Goal: Task Accomplishment & Management: Complete application form

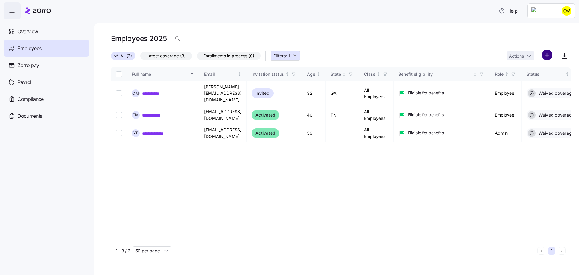
click at [552, 48] on html "**********" at bounding box center [289, 135] width 579 height 271
click at [537, 72] on span "Add a new employee" at bounding box center [537, 74] width 40 height 6
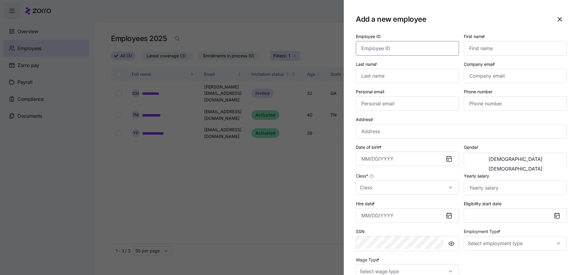
click at [417, 44] on input "Employee ID" at bounding box center [407, 48] width 103 height 14
click at [489, 43] on input "First name *" at bounding box center [515, 48] width 103 height 14
type input "[PERSON_NAME]"
type input "Dyson"
click at [489, 68] on input "Company email *" at bounding box center [515, 75] width 103 height 14
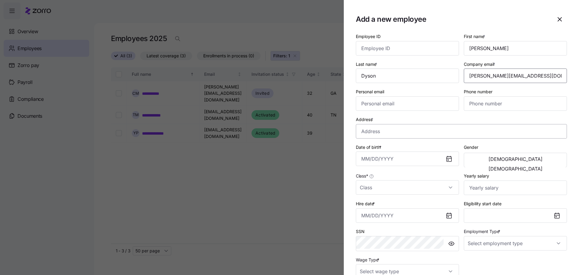
type input "[PERSON_NAME][EMAIL_ADDRESS][DOMAIN_NAME]"
click at [411, 124] on input "Address *" at bounding box center [461, 131] width 211 height 14
type input "[STREET_ADDRESS][PERSON_NAME]"
click at [451, 156] on icon at bounding box center [448, 158] width 5 height 5
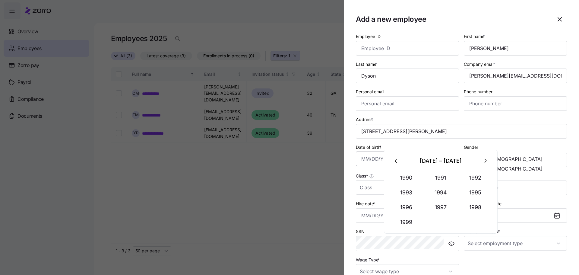
click at [407, 151] on input "Date of birth *" at bounding box center [407, 158] width 103 height 14
click at [395, 159] on icon "button" at bounding box center [396, 160] width 7 height 7
click at [404, 215] on button "1989" at bounding box center [406, 222] width 34 height 14
click at [463, 177] on button "Mar" at bounding box center [475, 177] width 34 height 14
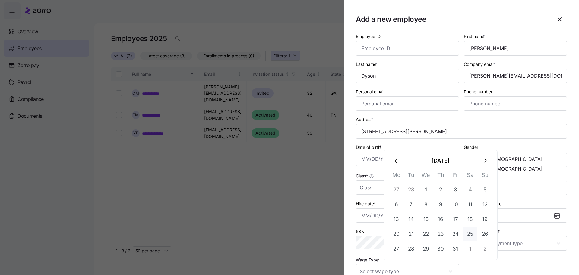
click at [463, 226] on button "25" at bounding box center [470, 233] width 14 height 14
type input "[DATE]"
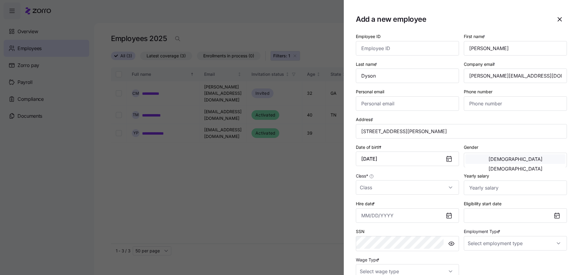
click at [505, 154] on button "[DEMOGRAPHIC_DATA]" at bounding box center [515, 159] width 100 height 10
click at [434, 180] on input "Class *" at bounding box center [407, 187] width 103 height 14
click at [431, 183] on div "All Employees" at bounding box center [427, 183] width 83 height 13
type input "All Employees"
click at [496, 180] on input "Yearly salary" at bounding box center [515, 187] width 103 height 14
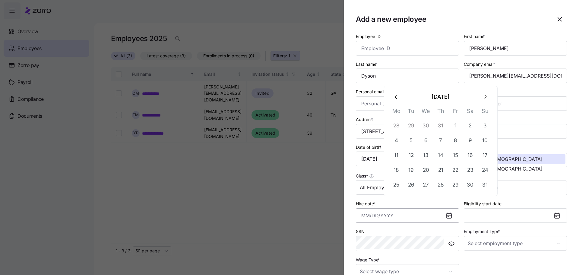
click at [433, 208] on input "Hire date *" at bounding box center [407, 215] width 103 height 14
click at [397, 135] on button "4" at bounding box center [396, 140] width 14 height 14
type input "[DATE]"
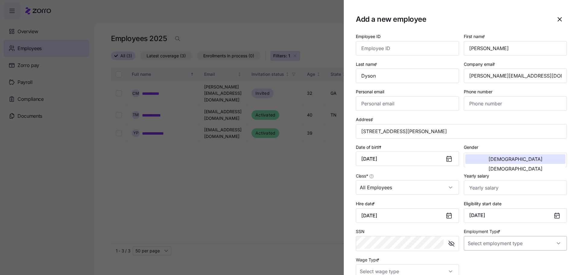
click at [539, 236] on input "Employment Type *" at bounding box center [515, 243] width 103 height 14
click at [498, 234] on div "Full Time" at bounding box center [519, 233] width 83 height 13
type input "Full Time"
click at [443, 264] on input "Wage Type *" at bounding box center [407, 271] width 103 height 14
click at [410, 224] on div "Hourly" at bounding box center [427, 227] width 83 height 13
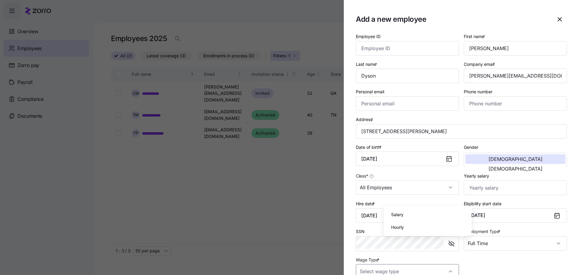
type input "Hourly"
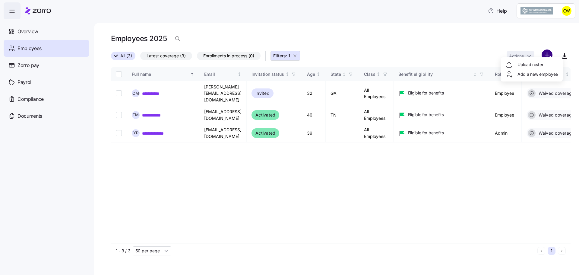
click at [549, 50] on html "**********" at bounding box center [289, 135] width 579 height 271
click at [533, 74] on span "Add a new employee" at bounding box center [537, 74] width 40 height 6
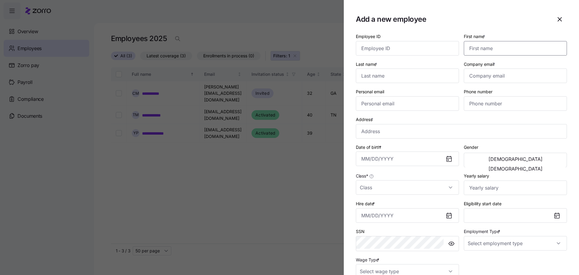
click at [502, 45] on input "First name *" at bounding box center [515, 48] width 103 height 14
type input "Quincy"
type input "[PERSON_NAME]"
click at [504, 68] on input "Company email *" at bounding box center [515, 75] width 103 height 14
type input "[EMAIL_ADDRESS][DOMAIN_NAME]"
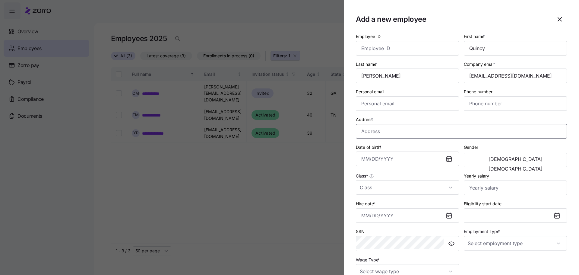
click at [418, 124] on input "Address *" at bounding box center [461, 131] width 211 height 14
click at [432, 124] on input "[GEOGRAPHIC_DATA], [GEOGRAPHIC_DATA]" at bounding box center [461, 131] width 211 height 14
click at [482, 124] on input "[GEOGRAPHIC_DATA], [GEOGRAPHIC_DATA]" at bounding box center [461, 131] width 211 height 14
click at [388, 124] on input "Cedarcliff Rd, [GEOGRAPHIC_DATA], [GEOGRAPHIC_DATA], [GEOGRAPHIC_DATA]" at bounding box center [461, 131] width 211 height 14
type input "[STREET_ADDRESS]"
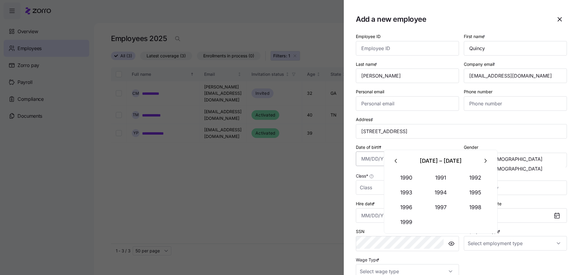
click at [435, 151] on input "Date of birth *" at bounding box center [407, 158] width 103 height 14
click at [395, 157] on icon "button" at bounding box center [396, 160] width 7 height 7
click at [394, 160] on icon "button" at bounding box center [396, 160] width 7 height 7
click at [482, 159] on icon "button" at bounding box center [485, 160] width 7 height 7
click at [441, 175] on button "1981" at bounding box center [440, 177] width 34 height 14
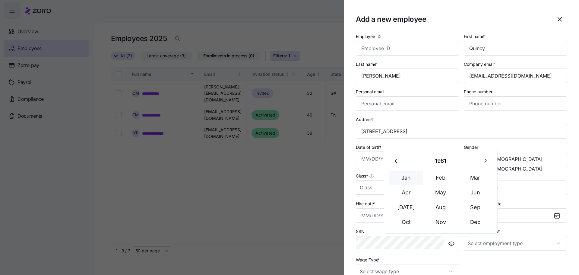
click at [408, 177] on button "Jan" at bounding box center [406, 177] width 34 height 14
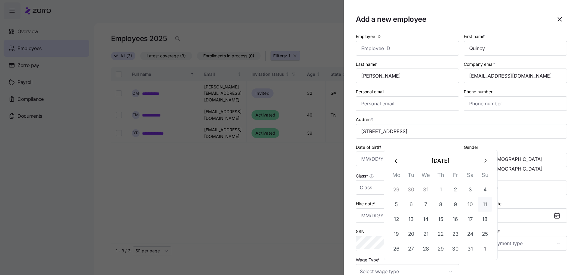
click at [477, 198] on button "11" at bounding box center [484, 204] width 14 height 14
type input "[DATE]"
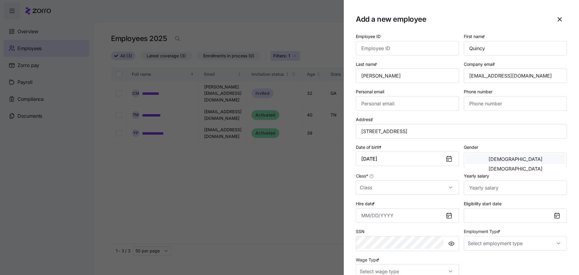
click at [503, 154] on button "[DEMOGRAPHIC_DATA]" at bounding box center [515, 159] width 100 height 10
click at [408, 180] on input "Class *" at bounding box center [407, 187] width 103 height 14
click at [423, 184] on div "All Employees" at bounding box center [427, 183] width 83 height 13
type input "All Employees"
click at [500, 208] on button "Eligibility start date" at bounding box center [515, 215] width 103 height 14
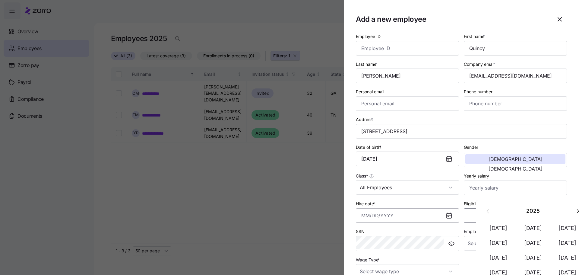
drag, startPoint x: 435, startPoint y: 194, endPoint x: 438, endPoint y: 193, distance: 3.2
click at [435, 208] on input "Hire date *" at bounding box center [407, 215] width 103 height 14
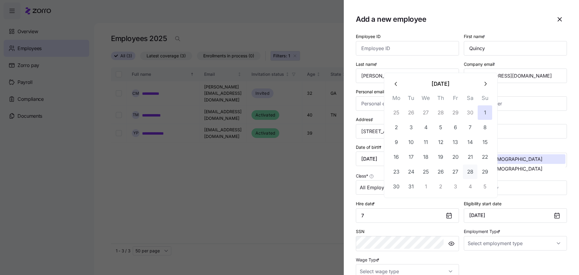
click at [463, 164] on button "28" at bounding box center [470, 171] width 14 height 14
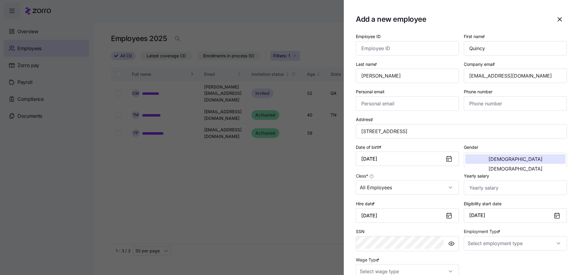
click at [451, 213] on icon at bounding box center [448, 215] width 5 height 5
click at [431, 208] on input "[DATE]" at bounding box center [407, 215] width 103 height 14
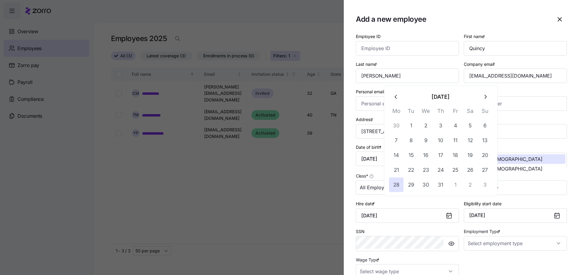
type input "[DATE]"
click at [423, 225] on div "SSN" at bounding box center [407, 239] width 108 height 28
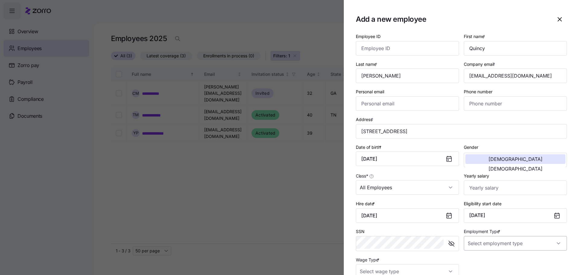
click at [502, 236] on input "Employment Type *" at bounding box center [515, 243] width 103 height 14
click at [495, 231] on span "Full Time" at bounding box center [491, 233] width 17 height 7
type input "Full Time"
click at [438, 264] on input "Wage Type *" at bounding box center [407, 271] width 103 height 14
click at [415, 223] on div "Hourly" at bounding box center [427, 227] width 83 height 13
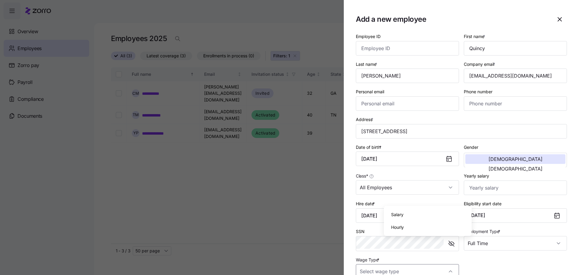
type input "Hourly"
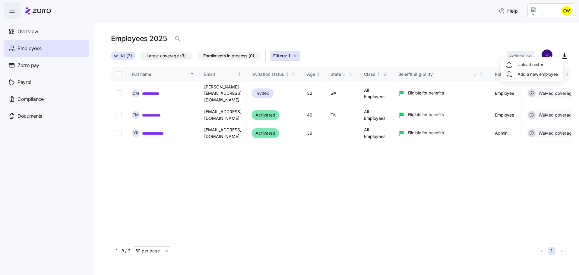
click at [552, 49] on html "**********" at bounding box center [289, 135] width 579 height 271
click at [531, 74] on span "Add a new employee" at bounding box center [537, 74] width 40 height 6
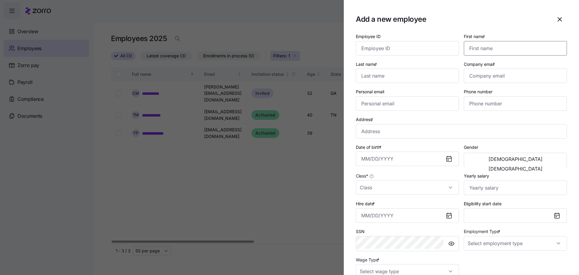
click at [490, 41] on input "First name *" at bounding box center [515, 48] width 103 height 14
type input "[PERSON_NAME]"
type input "Launay"
type input "[EMAIL_ADDRESS][DOMAIN_NAME]"
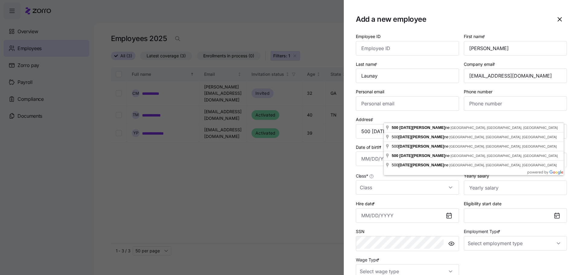
type input "[STREET_ADDRESS][DATE][PERSON_NAME]"
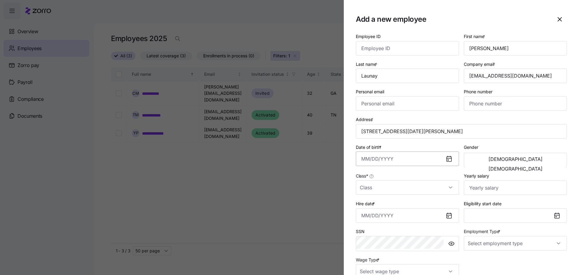
click at [412, 151] on input "Date of birth *" at bounding box center [407, 158] width 103 height 14
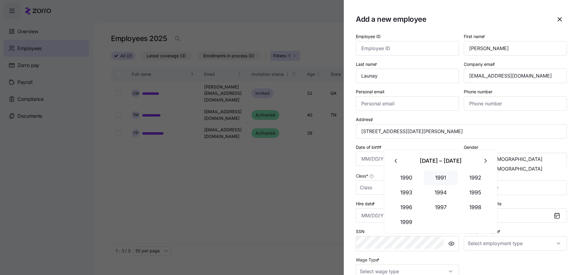
click at [433, 172] on button "1991" at bounding box center [440, 177] width 34 height 14
click at [404, 187] on button "Apr" at bounding box center [406, 192] width 34 height 14
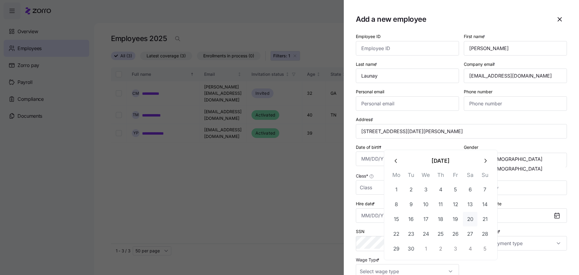
click at [463, 212] on button "20" at bounding box center [470, 219] width 14 height 14
type input "[DATE]"
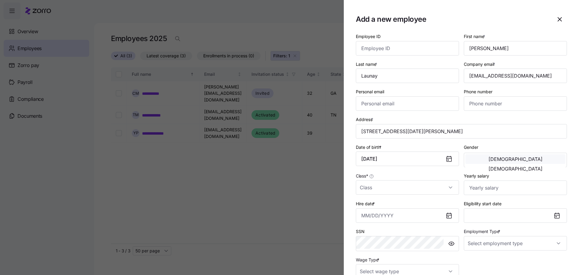
click at [504, 154] on button "[DEMOGRAPHIC_DATA]" at bounding box center [515, 159] width 100 height 10
click at [401, 180] on input "Class *" at bounding box center [407, 187] width 103 height 14
click at [414, 181] on div "All Employees" at bounding box center [427, 183] width 83 height 13
type input "All Employees"
click at [417, 208] on input "Hire date *" at bounding box center [407, 215] width 103 height 14
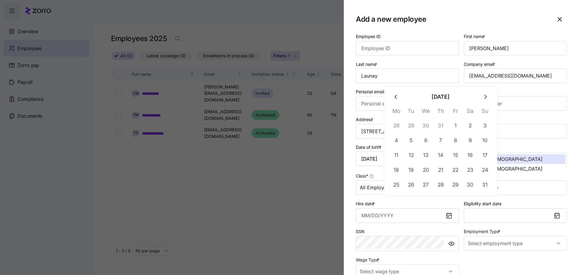
click at [395, 99] on button "button" at bounding box center [396, 97] width 14 height 14
click at [395, 177] on button "28" at bounding box center [396, 184] width 14 height 14
type input "[DATE]"
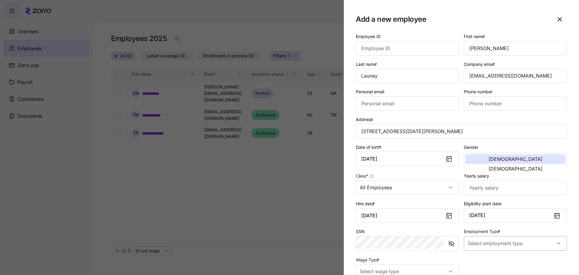
click at [505, 236] on input "Employment Type *" at bounding box center [515, 243] width 103 height 14
click at [506, 234] on div "Full Time" at bounding box center [519, 233] width 83 height 13
type input "Full Time"
click at [439, 264] on input "Wage Type *" at bounding box center [407, 271] width 103 height 14
click at [419, 221] on div "Hourly" at bounding box center [427, 227] width 83 height 13
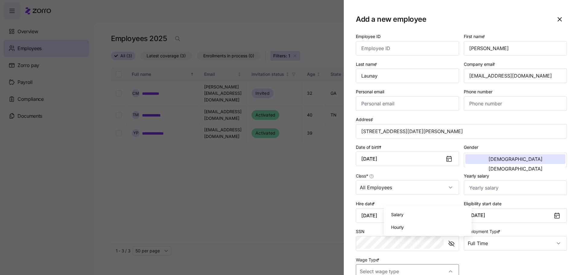
type input "Hourly"
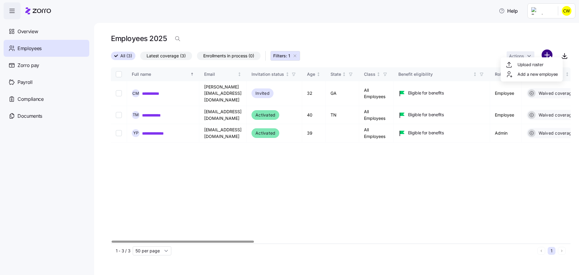
click at [552, 50] on html "**********" at bounding box center [289, 135] width 579 height 271
click at [532, 73] on span "Add a new employee" at bounding box center [537, 74] width 40 height 6
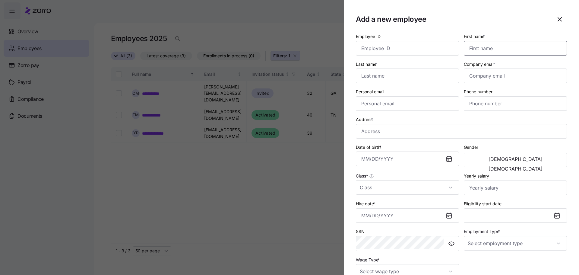
click at [498, 42] on input "First name *" at bounding box center [515, 48] width 103 height 14
type input "CESSLY"
type input "c"
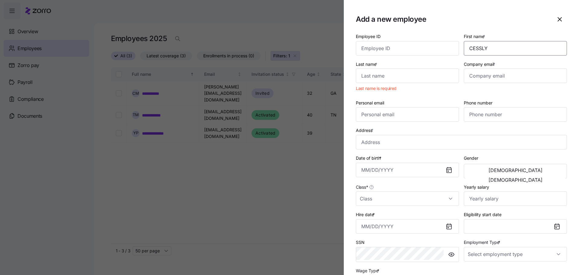
click at [508, 45] on input "CESSLY" at bounding box center [515, 48] width 103 height 14
type input "Cessly"
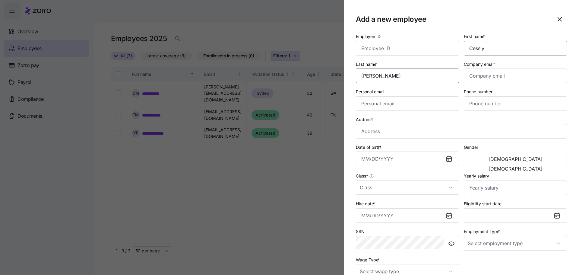
type input "[PERSON_NAME]"
type input "[EMAIL_ADDRESS][DOMAIN_NAME]"
click at [395, 124] on input "Address *" at bounding box center [461, 131] width 211 height 14
type input "[STREET_ADDRESS][PERSON_NAME]"
click at [408, 151] on input "Date of birth *" at bounding box center [407, 158] width 103 height 14
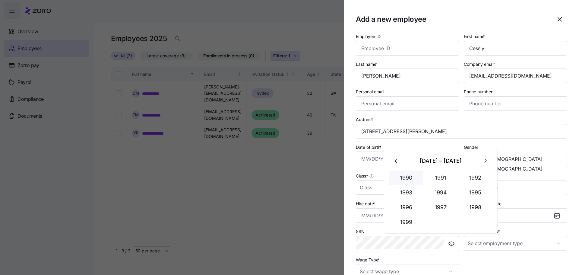
click at [408, 173] on button "1990" at bounding box center [406, 177] width 34 height 14
click at [467, 203] on button "Sep" at bounding box center [475, 207] width 34 height 14
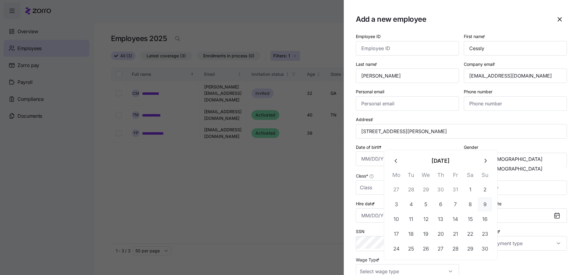
click at [477, 197] on button "9" at bounding box center [484, 204] width 14 height 14
type input "[DATE]"
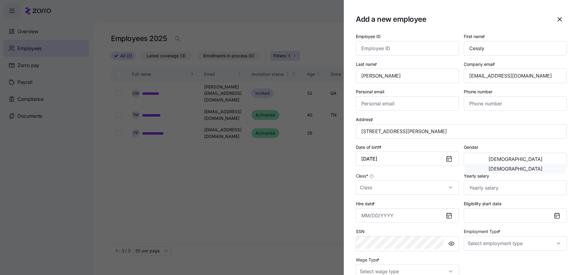
drag, startPoint x: 541, startPoint y: 141, endPoint x: 438, endPoint y: 149, distance: 104.0
click at [541, 166] on span "[DEMOGRAPHIC_DATA]" at bounding box center [515, 168] width 54 height 5
click at [405, 180] on input "Class *" at bounding box center [407, 187] width 103 height 14
click at [424, 182] on div "All Employees" at bounding box center [427, 183] width 83 height 13
type input "All Employees"
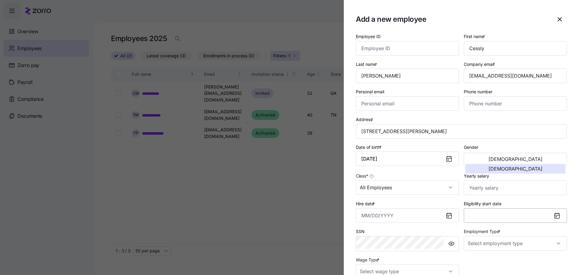
click at [509, 208] on button "Eligibility start date" at bounding box center [515, 215] width 103 height 14
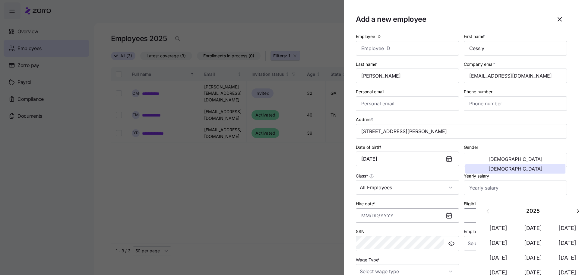
click at [425, 208] on input "Hire date *" at bounding box center [407, 215] width 103 height 14
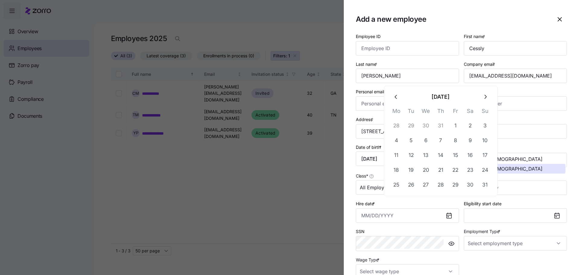
click at [393, 95] on icon "button" at bounding box center [396, 96] width 7 height 7
click at [398, 177] on button "28" at bounding box center [396, 184] width 14 height 14
type input "[DATE]"
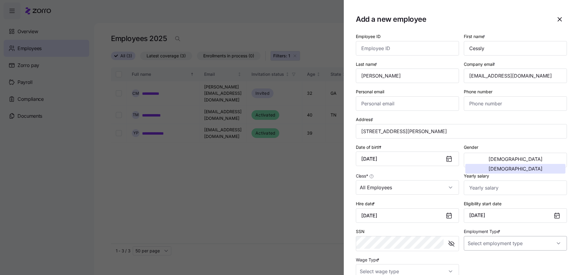
click at [508, 236] on input "Employment Type *" at bounding box center [515, 243] width 103 height 14
click at [501, 234] on div "Full Time" at bounding box center [519, 233] width 83 height 13
type input "Full Time"
click at [416, 264] on input "Wage Type *" at bounding box center [407, 271] width 103 height 14
click at [410, 225] on div "Hourly" at bounding box center [427, 227] width 83 height 13
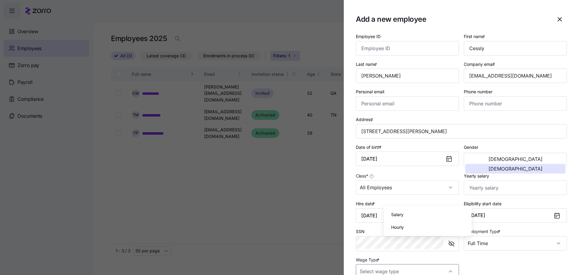
type input "Hourly"
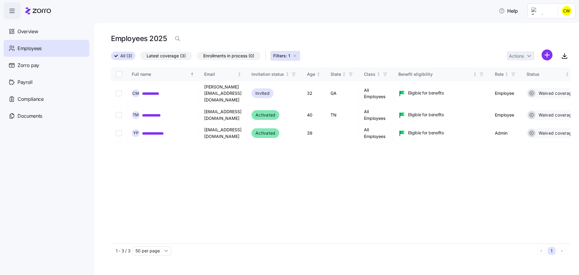
click at [550, 50] on html "**********" at bounding box center [289, 135] width 579 height 271
click at [531, 71] on span "Add a new employee" at bounding box center [537, 74] width 40 height 6
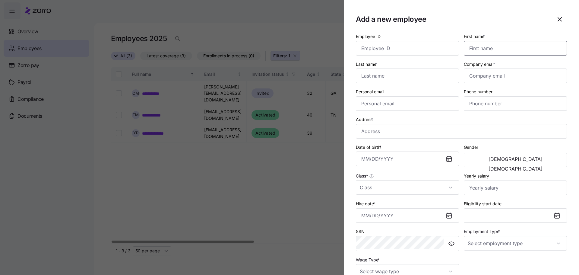
click at [492, 46] on input "First name *" at bounding box center [515, 48] width 103 height 14
type input "[PERSON_NAME]"
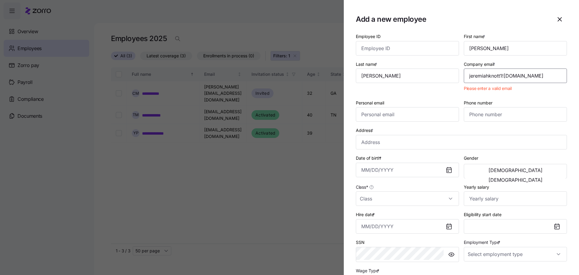
click at [511, 68] on input "jeremiahknott1![DOMAIN_NAME]" at bounding box center [515, 75] width 103 height 14
type input "[EMAIL_ADDRESS][DOMAIN_NAME]"
click at [395, 135] on input "Address *" at bounding box center [461, 142] width 211 height 14
type input "[STREET_ADDRESS][PERSON_NAME]"
click at [409, 162] on input "Date of birth *" at bounding box center [407, 169] width 103 height 14
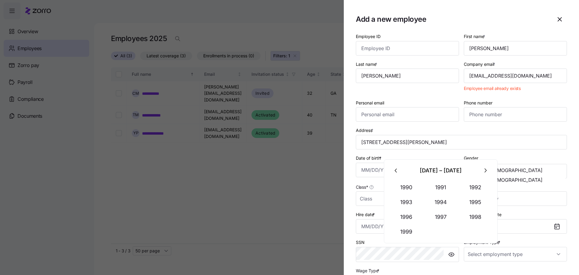
click at [393, 168] on icon "button" at bounding box center [396, 170] width 7 height 7
click at [482, 168] on icon "button" at bounding box center [485, 170] width 7 height 7
click at [406, 211] on button "2006" at bounding box center [406, 216] width 34 height 14
click at [432, 196] on button "May" at bounding box center [440, 202] width 34 height 14
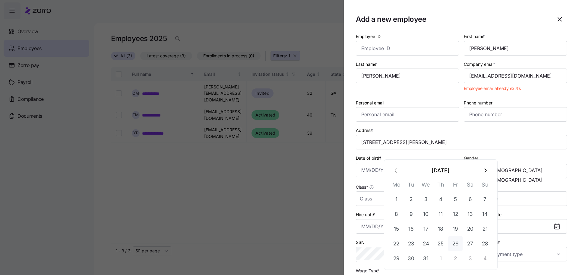
click at [449, 236] on button "26" at bounding box center [455, 243] width 14 height 14
type input "[DATE]"
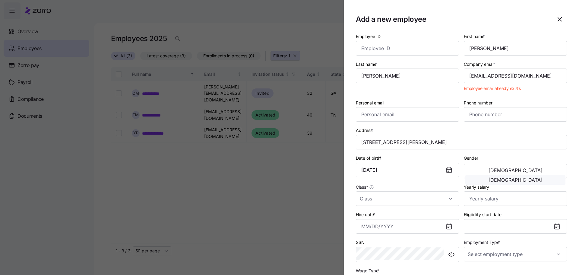
click at [538, 177] on span "[DEMOGRAPHIC_DATA]" at bounding box center [515, 179] width 54 height 5
click at [498, 165] on button "[DEMOGRAPHIC_DATA]" at bounding box center [515, 170] width 100 height 10
click at [431, 191] on input "Class *" at bounding box center [407, 198] width 103 height 14
click at [419, 192] on div "All Employees" at bounding box center [427, 193] width 83 height 13
type input "All Employees"
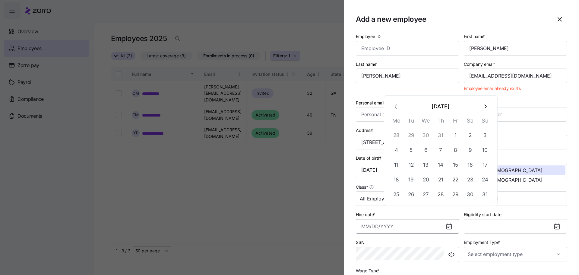
click at [417, 219] on input "Hire date *" at bounding box center [407, 226] width 103 height 14
click at [397, 107] on icon "button" at bounding box center [396, 106] width 7 height 7
click at [397, 187] on button "28" at bounding box center [396, 194] width 14 height 14
type input "[DATE]"
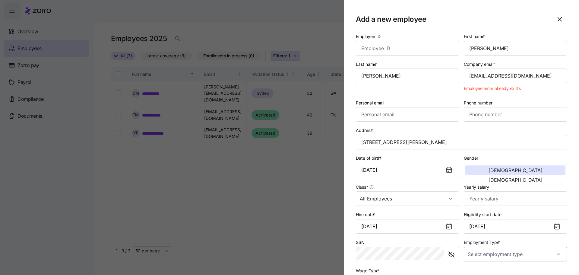
click at [497, 247] on input "Employment Type *" at bounding box center [515, 254] width 103 height 14
click at [493, 242] on span "Full Time" at bounding box center [491, 242] width 17 height 7
type input "Full Time"
click at [404, 234] on div "Hourly" at bounding box center [427, 236] width 83 height 13
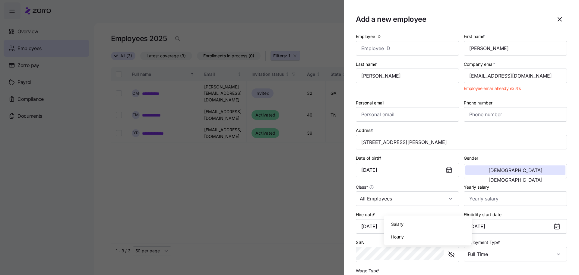
type input "Hourly"
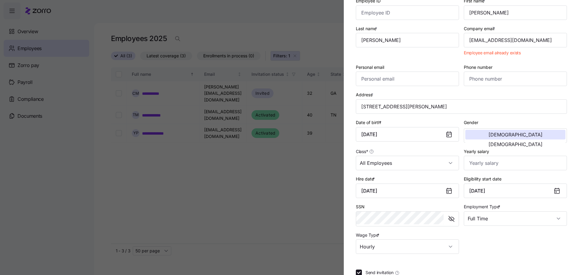
click at [455, 234] on div "Employee ID First name * [PERSON_NAME] Last name * [PERSON_NAME] Company email …" at bounding box center [461, 150] width 211 height 306
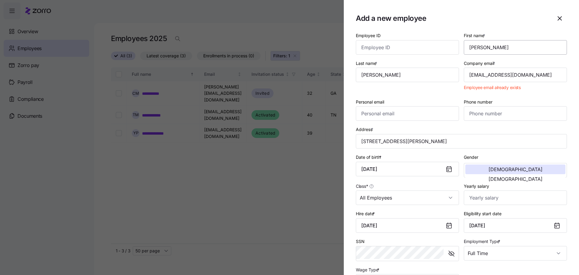
scroll to position [0, 0]
click at [560, 18] on icon "button" at bounding box center [559, 19] width 7 height 7
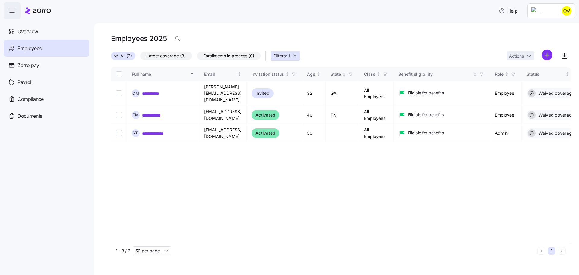
click at [42, 41] on div "Employees" at bounding box center [47, 48] width 86 height 17
click at [30, 28] on span "Overview" at bounding box center [27, 32] width 20 height 8
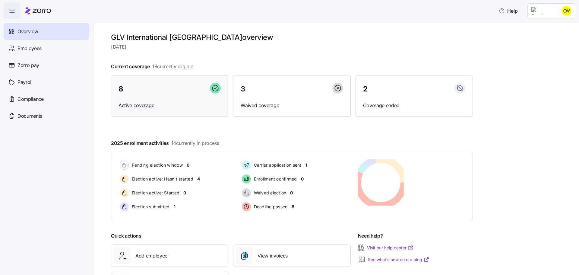
click at [190, 89] on div "8 Active coverage" at bounding box center [169, 96] width 117 height 42
